Goal: Use online tool/utility: Utilize a website feature to perform a specific function

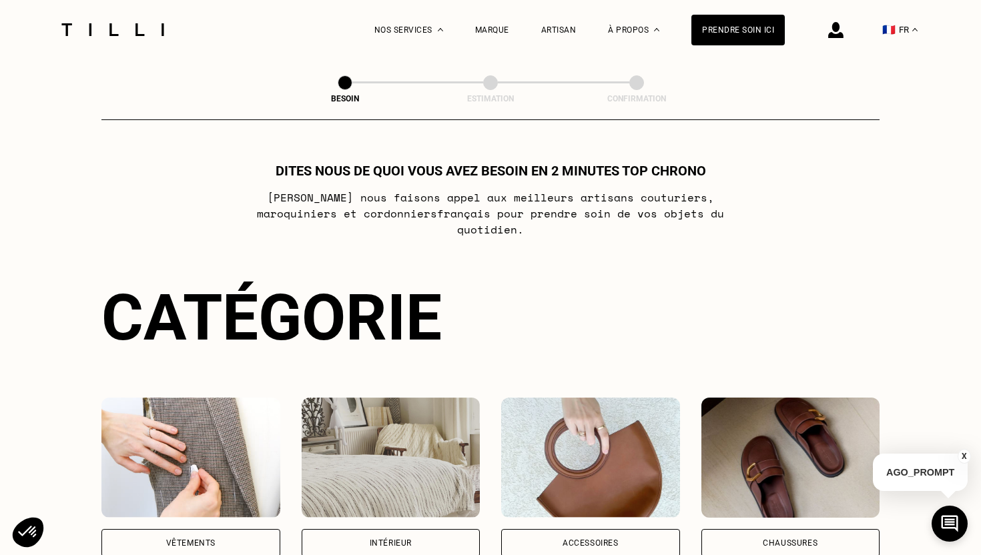
click at [235, 509] on div "Vêtements" at bounding box center [190, 477] width 179 height 159
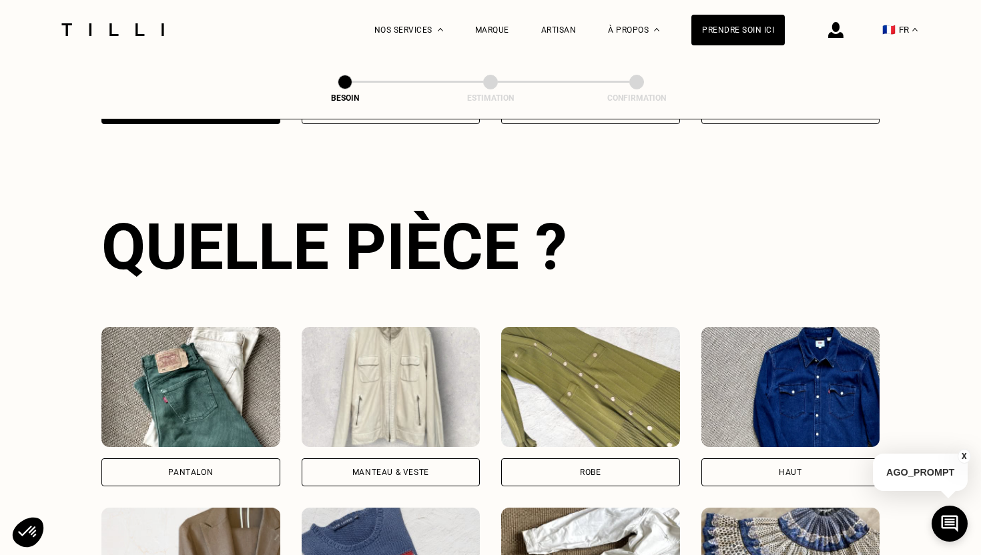
scroll to position [434, 0]
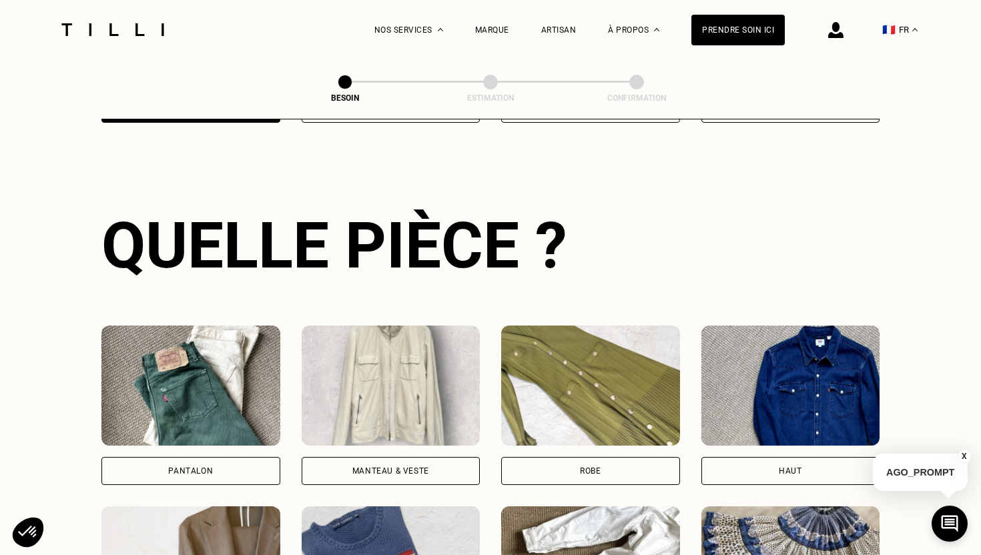
click at [254, 457] on div "Pantalon" at bounding box center [190, 471] width 179 height 28
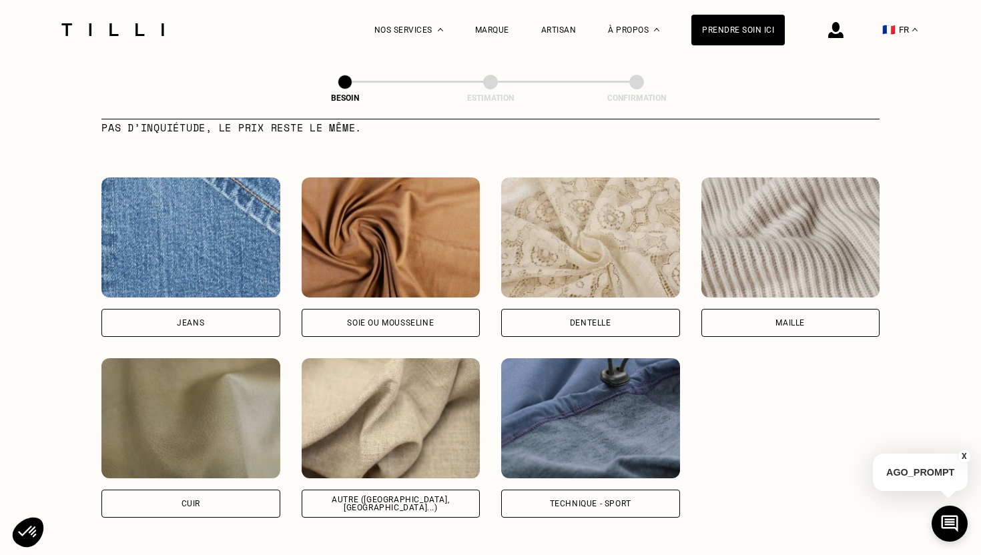
scroll to position [1402, 0]
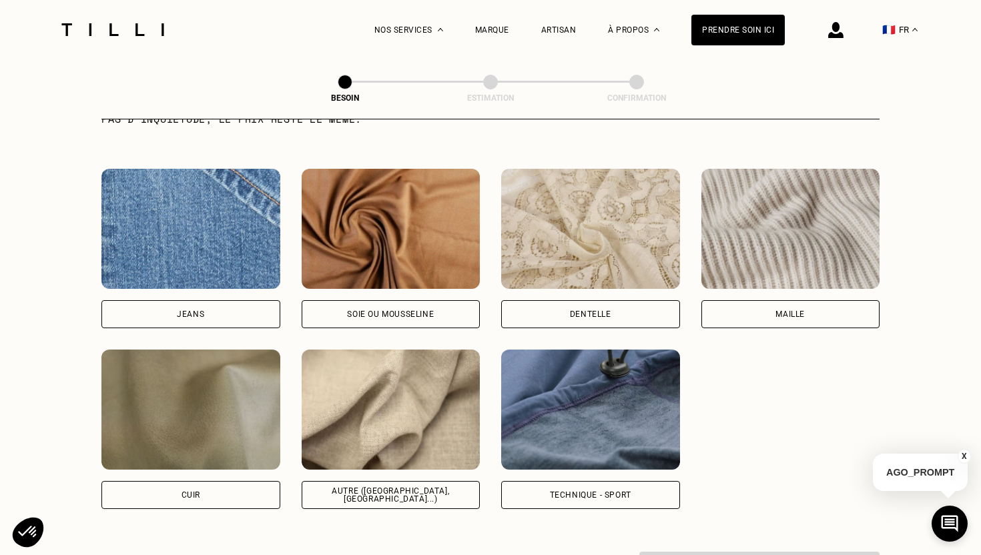
click at [418, 487] on div "Autre ([GEOGRAPHIC_DATA], [GEOGRAPHIC_DATA]...)" at bounding box center [391, 495] width 156 height 16
select select "FR"
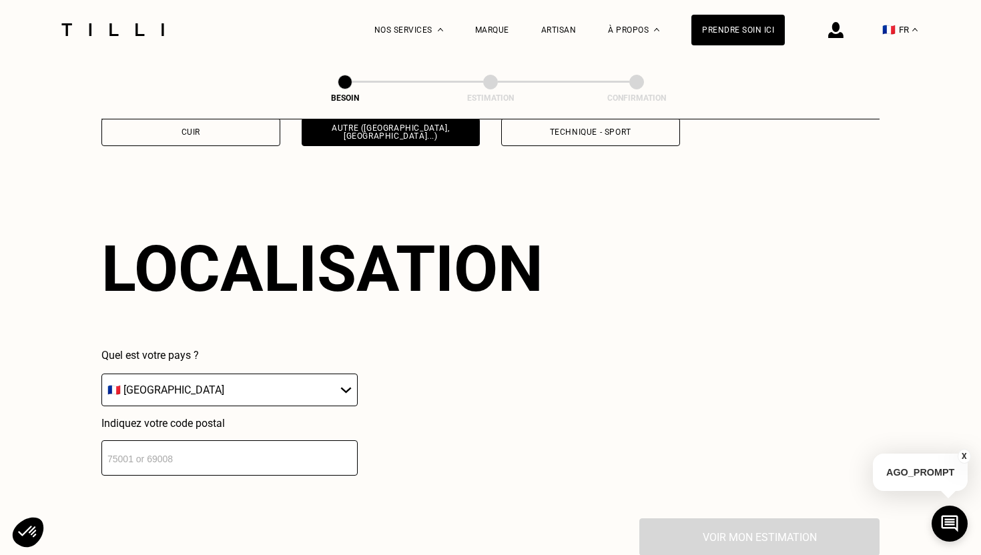
scroll to position [1790, 0]
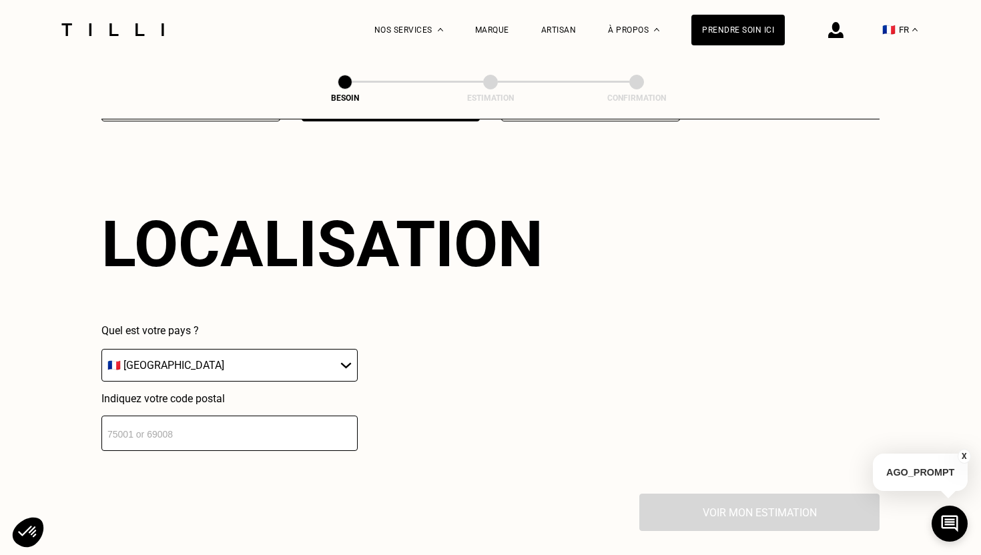
click at [260, 429] on input "number" at bounding box center [229, 433] width 256 height 35
type input "93340"
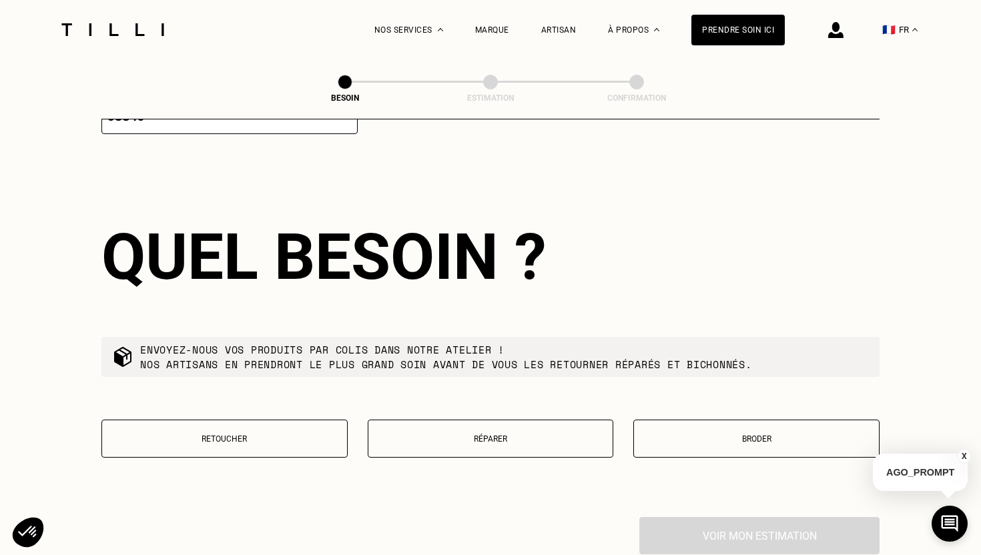
scroll to position [2119, 0]
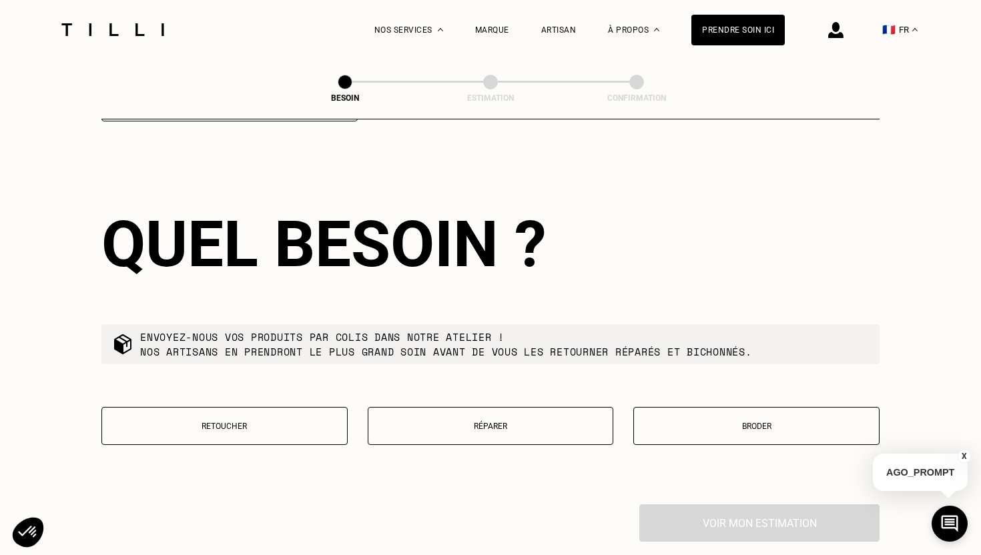
click at [298, 422] on p "Retoucher" at bounding box center [225, 426] width 232 height 9
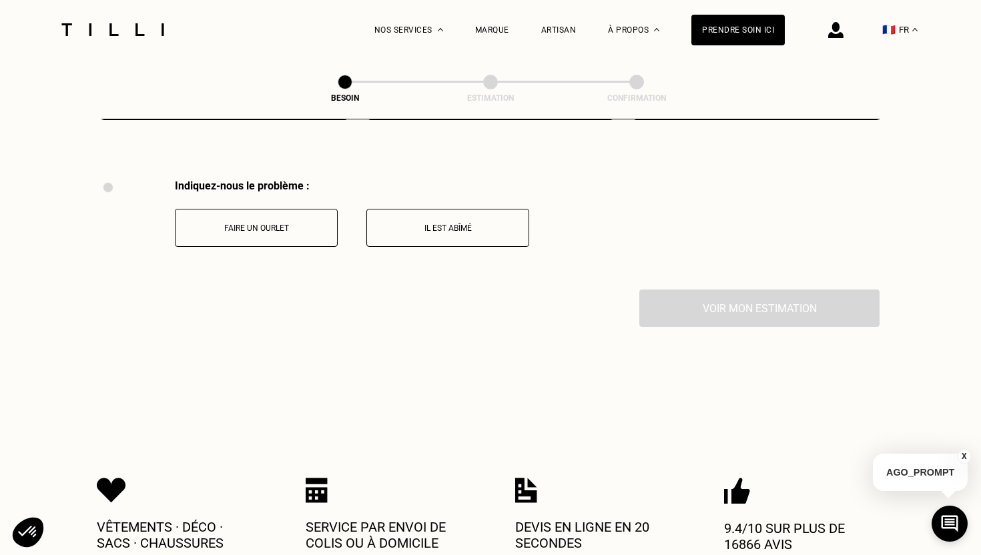
scroll to position [2461, 0]
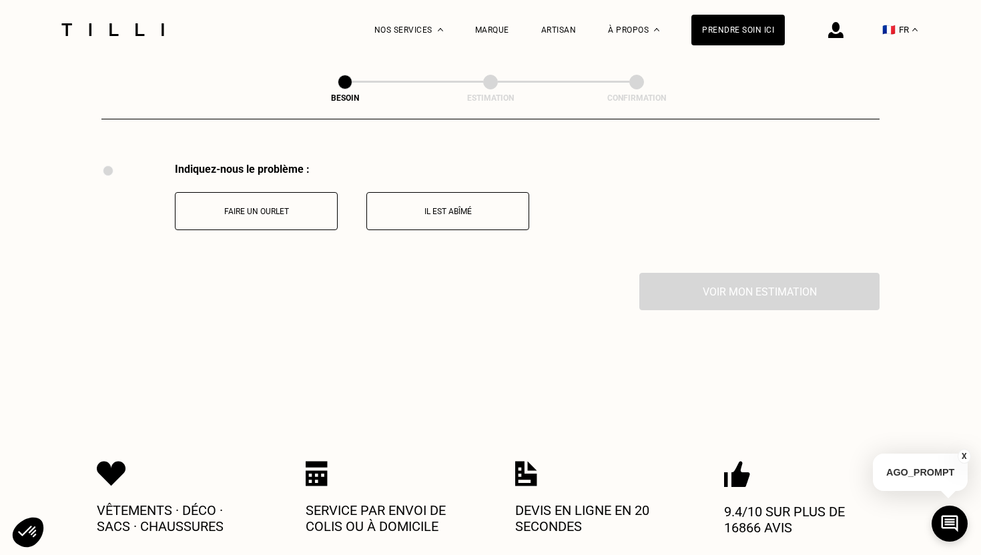
click at [308, 207] on p "Faire un ourlet" at bounding box center [256, 211] width 148 height 9
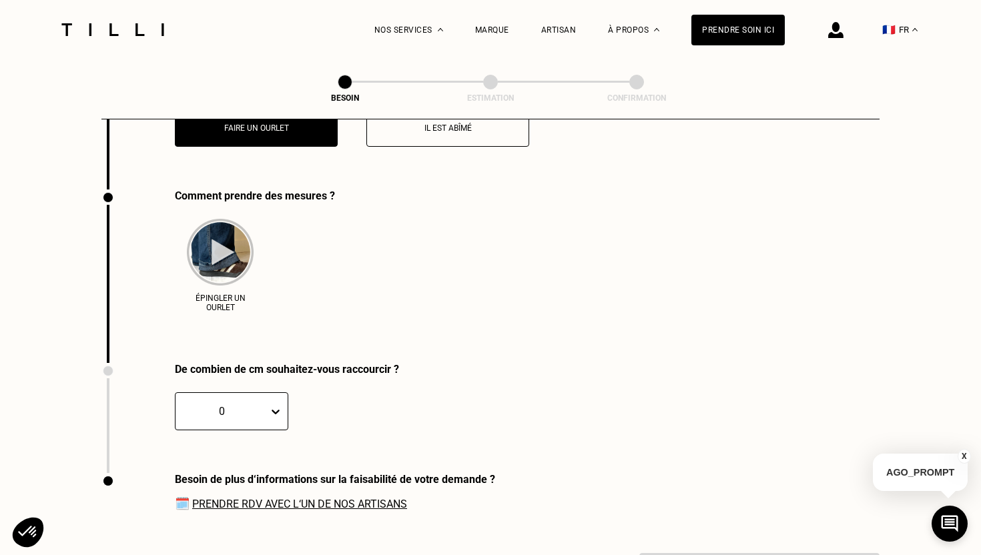
scroll to position [2571, 0]
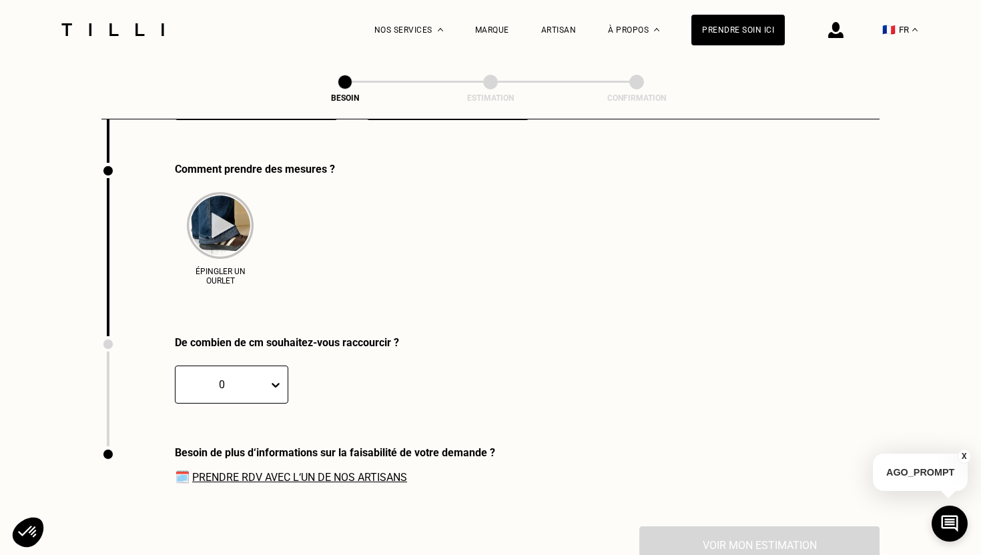
click at [251, 378] on div "De combien de cm souhaitez-vous raccourcir ? 0 CM" at bounding box center [250, 391] width 298 height 110
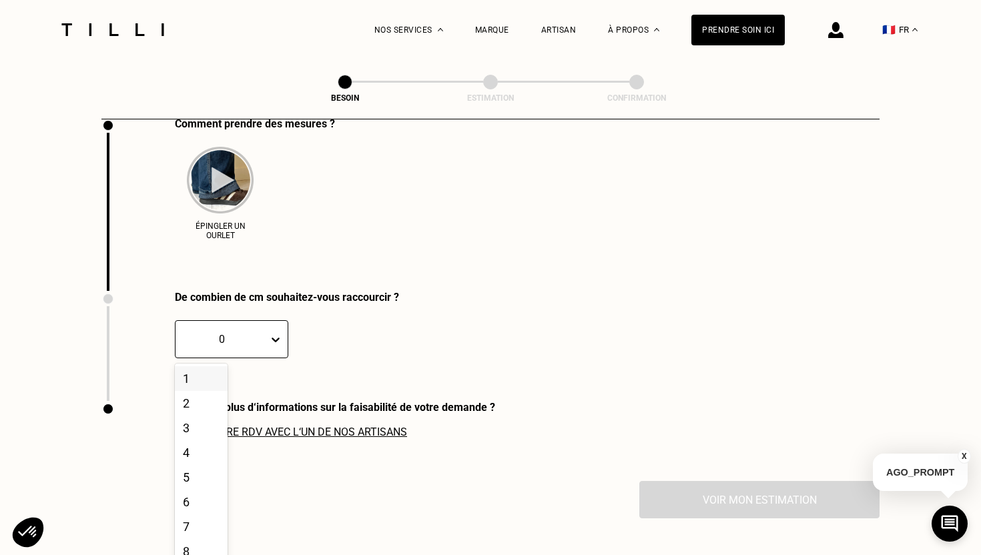
scroll to position [2617, 0]
click at [200, 415] on div "3" at bounding box center [201, 427] width 53 height 25
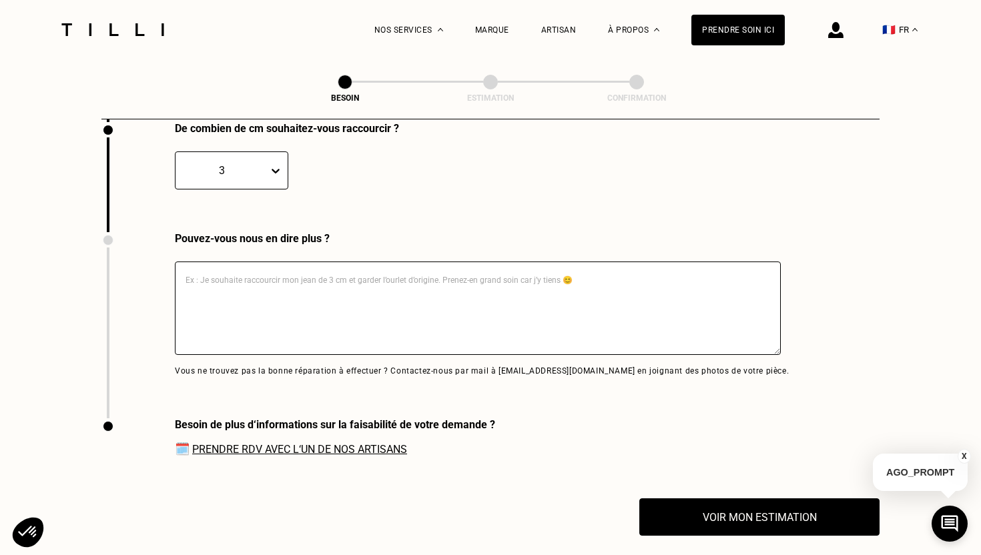
scroll to position [2787, 0]
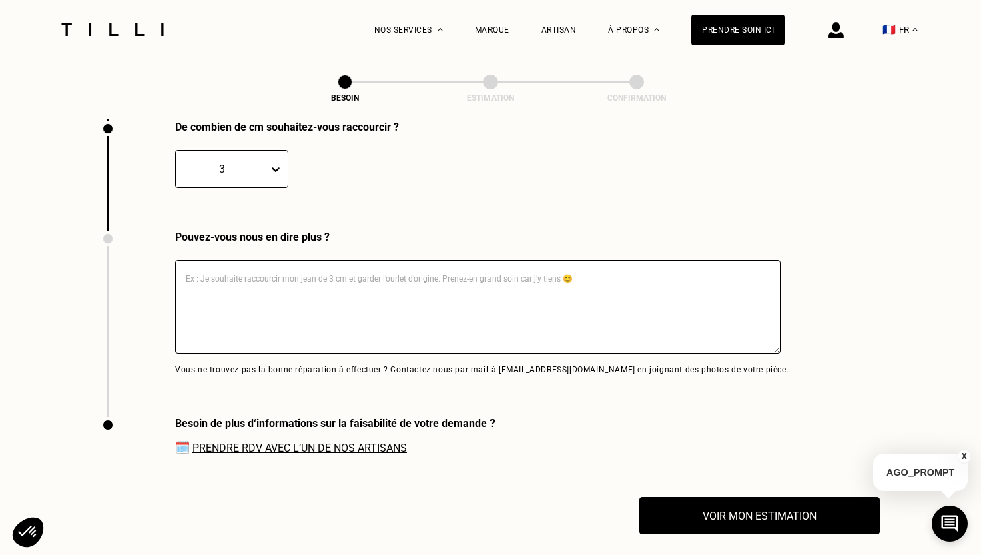
click at [266, 300] on textarea at bounding box center [478, 306] width 606 height 93
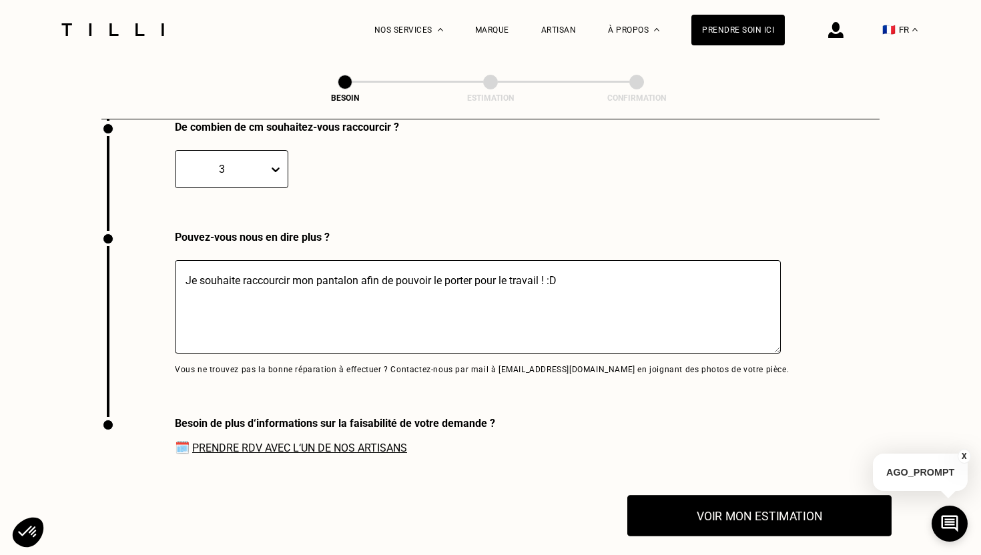
type textarea "Je souhaite raccourcir mon pantalon afin de pouvoir le porter pour le travail !…"
click at [711, 516] on button "Voir mon estimation" at bounding box center [759, 515] width 264 height 41
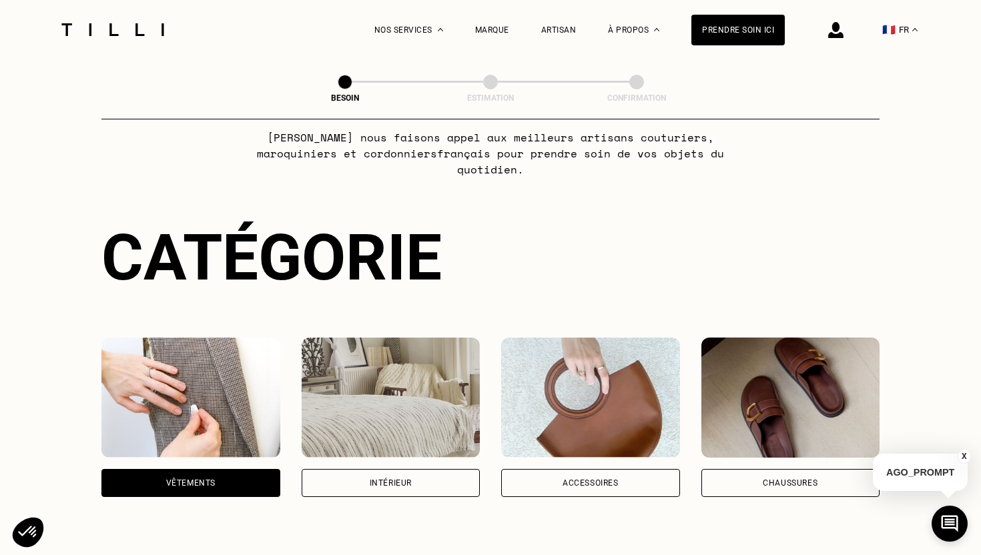
scroll to position [0, 0]
